Goal: Find specific page/section

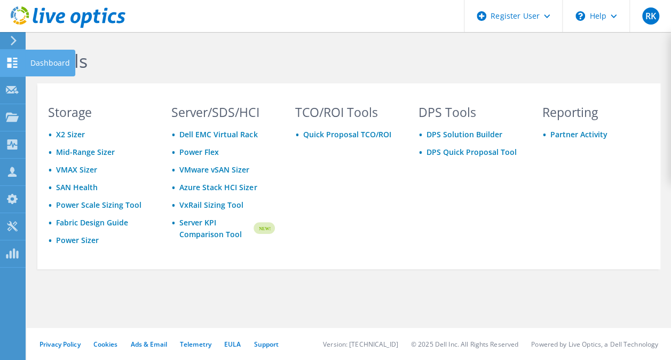
click at [17, 60] on icon at bounding box center [12, 63] width 13 height 10
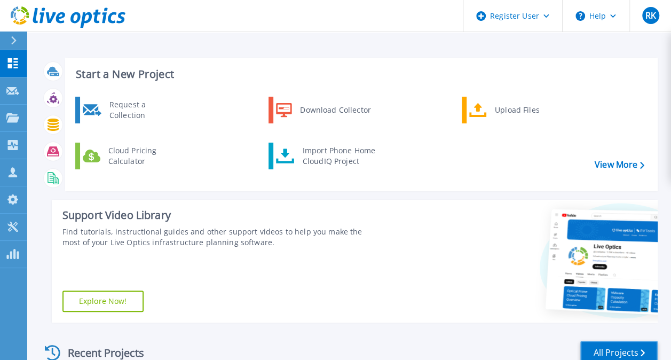
click at [610, 351] on link "All Projects" at bounding box center [618, 353] width 77 height 24
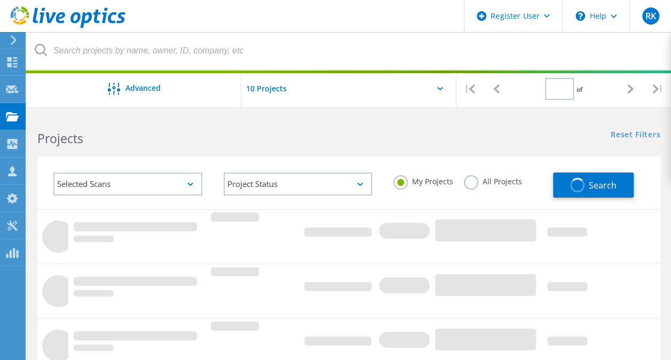
type input "1"
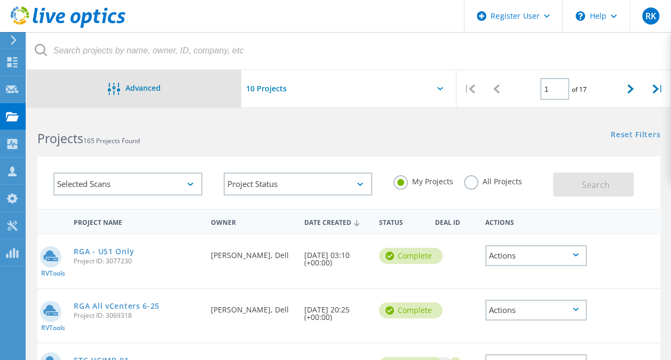
click at [164, 96] on div "Advanced" at bounding box center [134, 88] width 215 height 37
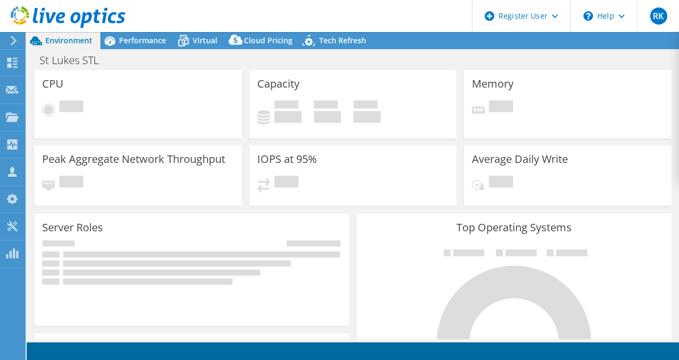
select select "USD"
